Goal: Manage account settings

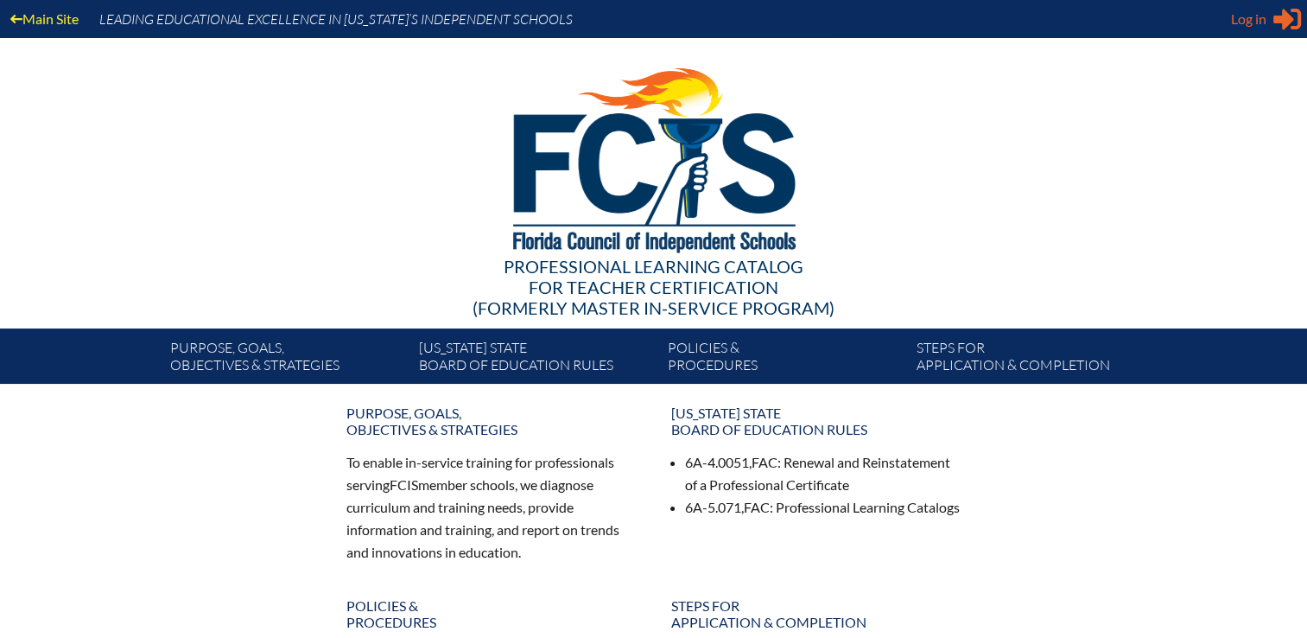
type input "[EMAIL_ADDRESS][DOMAIN_NAME]"
click at [1240, 19] on span "Log in" at bounding box center [1248, 19] width 35 height 21
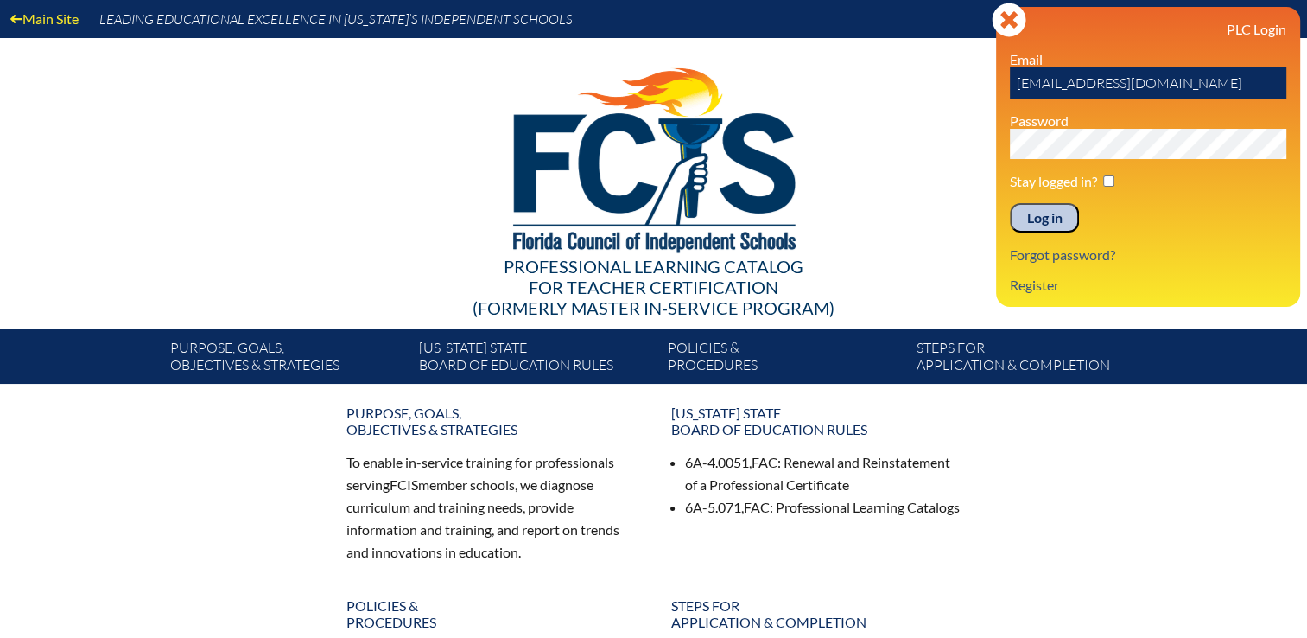
click at [1052, 210] on input "Log in" at bounding box center [1044, 217] width 69 height 29
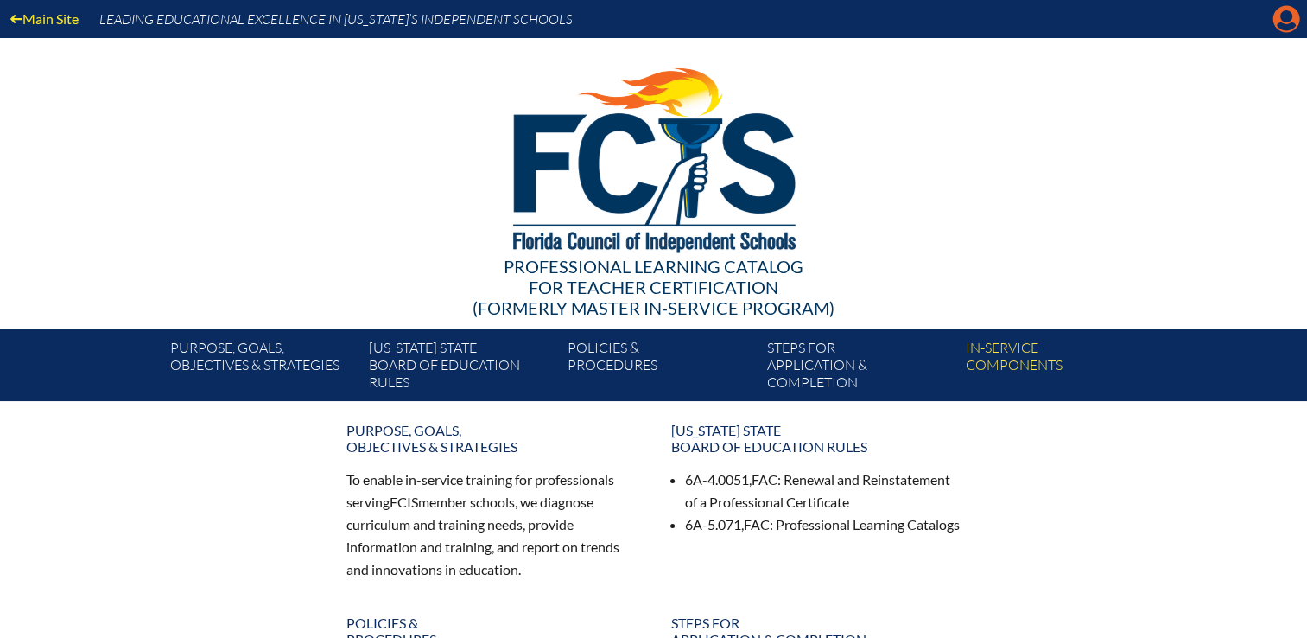
click at [1285, 20] on icon "Manage Account" at bounding box center [1287, 19] width 28 height 28
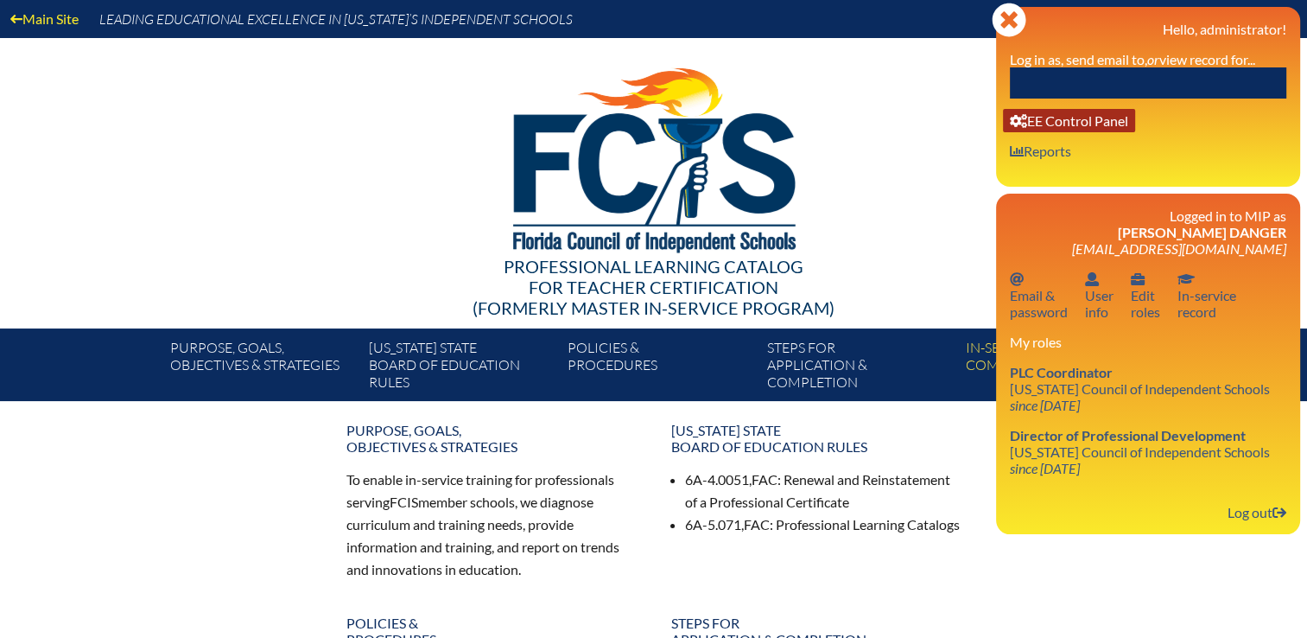
click at [1061, 130] on link "User info EE Control Panel" at bounding box center [1069, 120] width 132 height 23
click at [1075, 126] on link "User info EE Control Panel" at bounding box center [1069, 120] width 132 height 23
